Goal: Obtain resource: Obtain resource

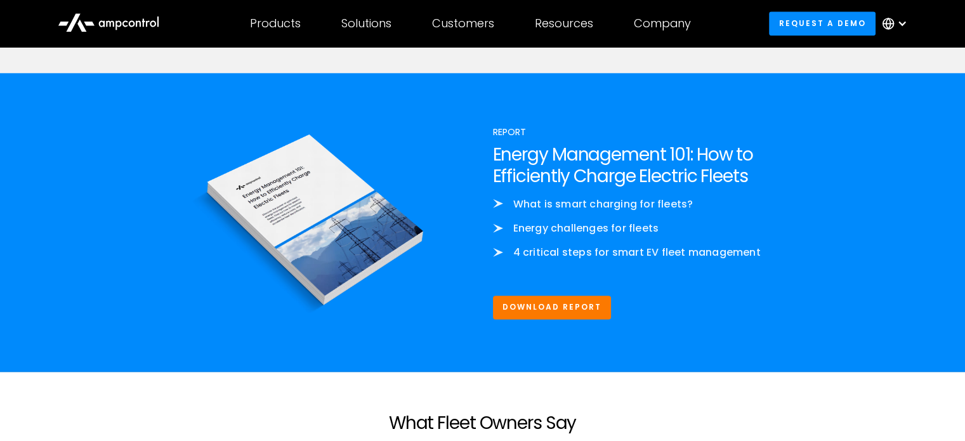
scroll to position [1522, 0]
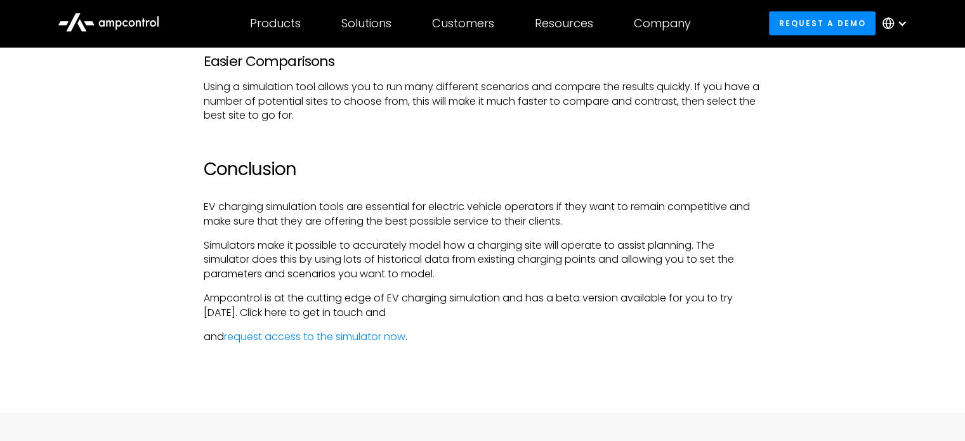
scroll to position [3806, 0]
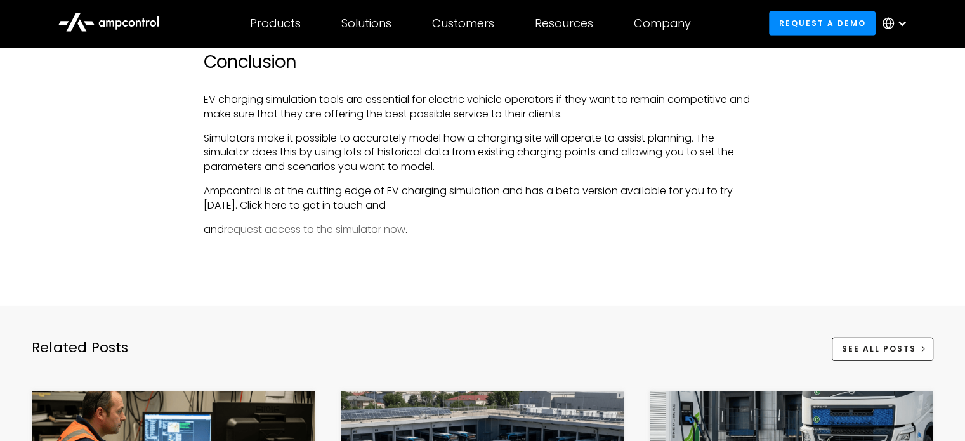
click at [310, 225] on link "request access to the simulator now" at bounding box center [314, 229] width 181 height 15
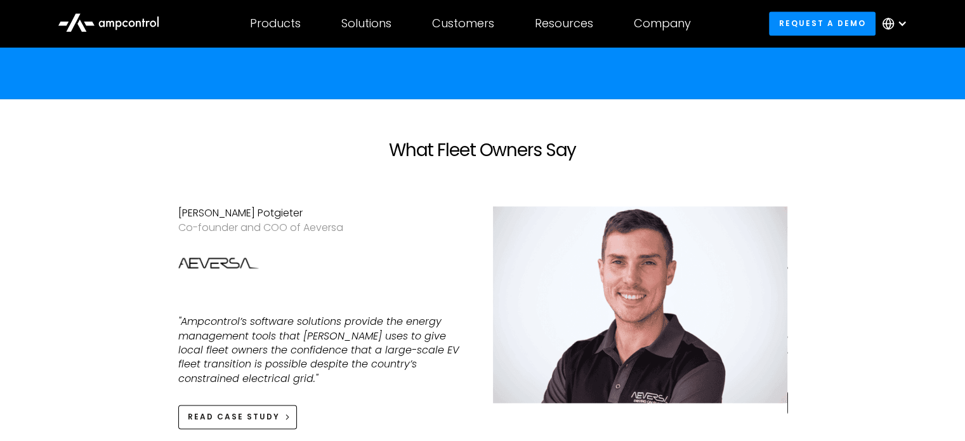
scroll to position [1522, 0]
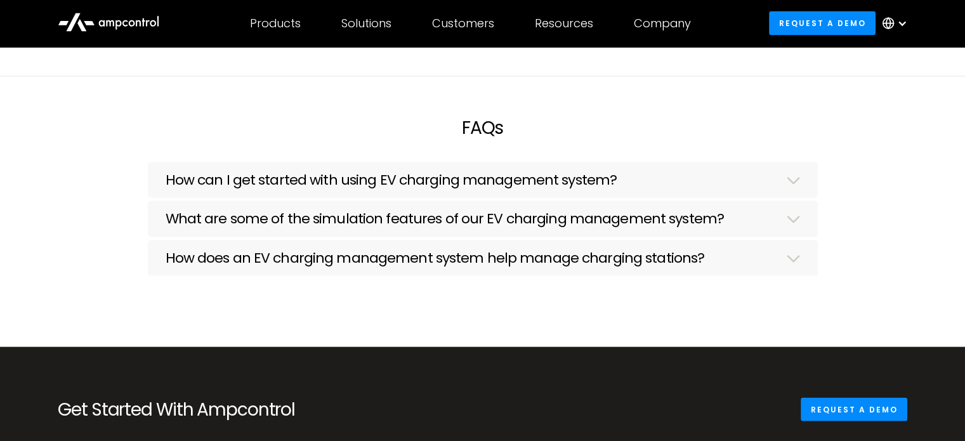
scroll to position [2601, 0]
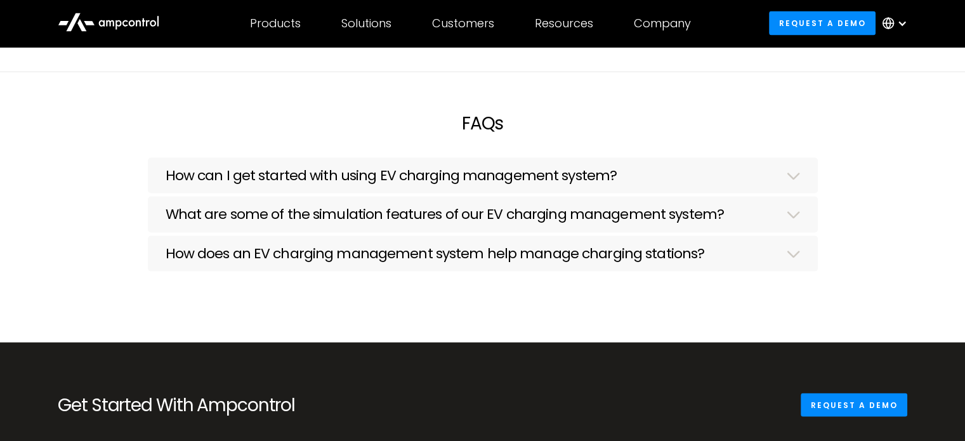
click at [718, 167] on div "How can I get started with using EV charging management system?" at bounding box center [483, 177] width 634 height 20
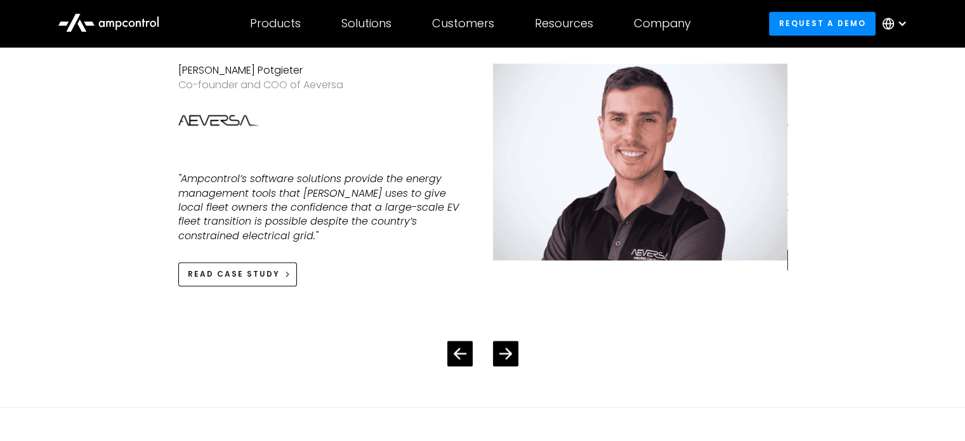
scroll to position [1776, 0]
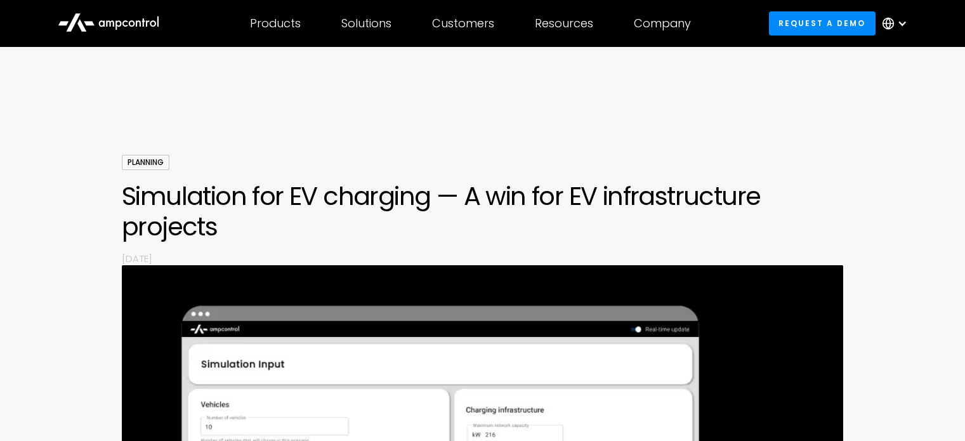
scroll to position [3806, 0]
